Goal: Task Accomplishment & Management: Manage account settings

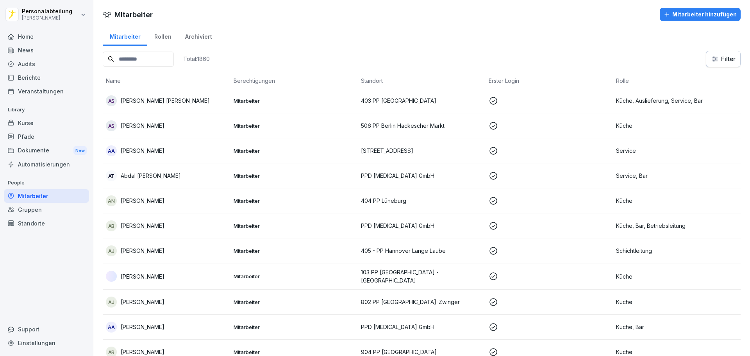
click at [28, 119] on div "Kurse" at bounding box center [46, 123] width 85 height 14
click at [27, 124] on div "Kurse" at bounding box center [46, 123] width 85 height 14
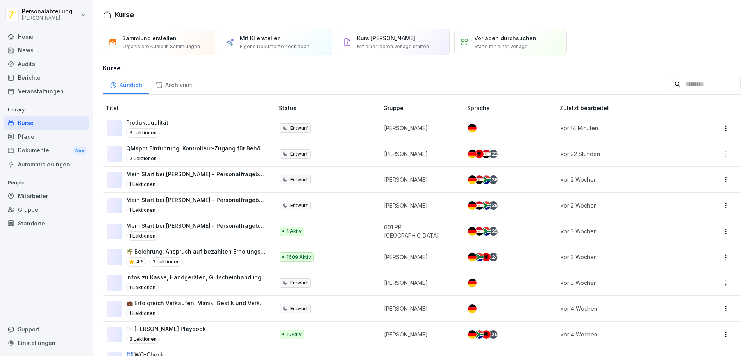
click at [672, 84] on input at bounding box center [705, 84] width 71 height 15
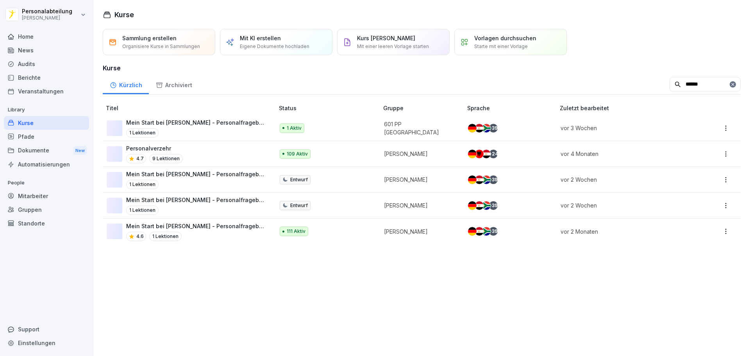
type input "******"
click at [213, 233] on div "4.6 1 Lektionen" at bounding box center [196, 236] width 140 height 9
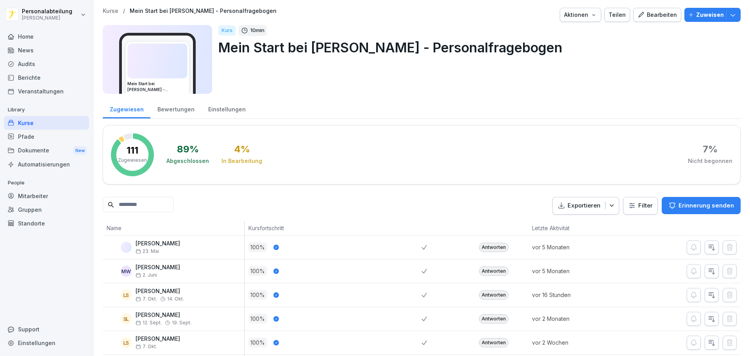
click at [144, 207] on input at bounding box center [138, 204] width 71 height 15
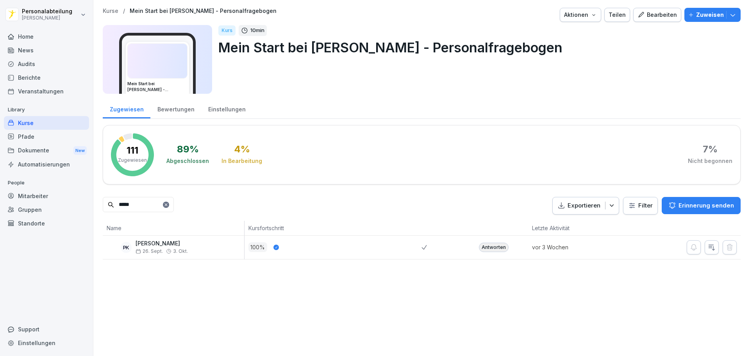
type input "*****"
click at [488, 249] on div "Antworten" at bounding box center [494, 247] width 30 height 9
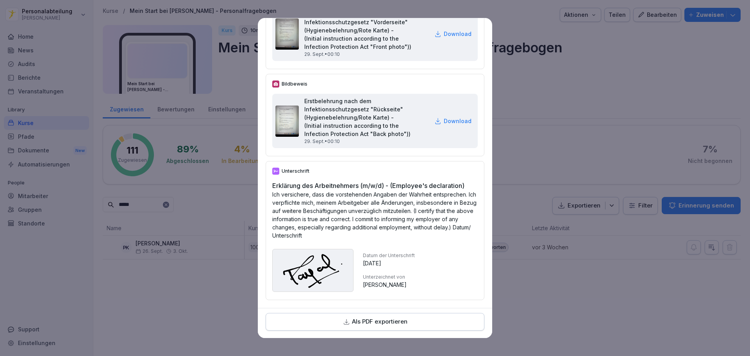
scroll to position [2910, 0]
click at [385, 320] on p "Als PDF exportieren" at bounding box center [379, 321] width 55 height 9
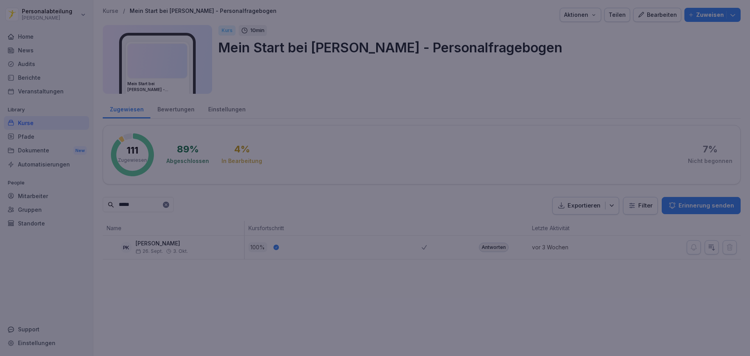
click at [619, 80] on div at bounding box center [375, 178] width 750 height 356
